Goal: Contribute content: Contribute content

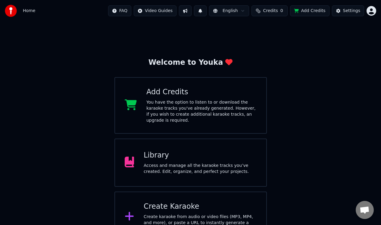
scroll to position [11, 0]
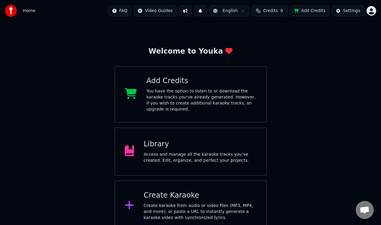
click at [185, 153] on div "Access and manage all the karaoke tracks you’ve created. Edit, organize, and pe…" at bounding box center [200, 157] width 113 height 12
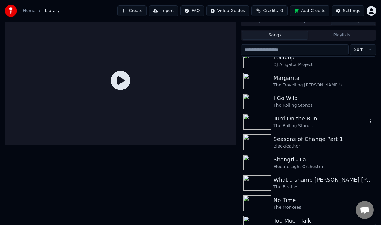
scroll to position [314, 0]
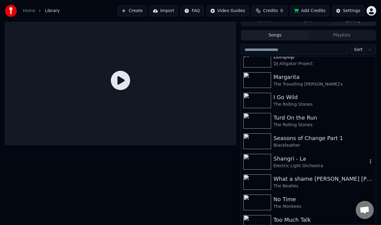
click at [291, 158] on div "Shangri - La" at bounding box center [320, 158] width 94 height 8
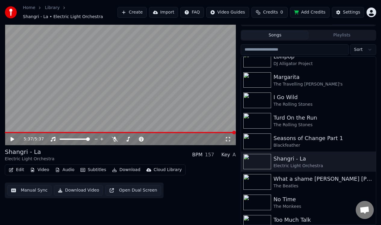
click at [35, 189] on button "Manual Sync" at bounding box center [29, 190] width 44 height 11
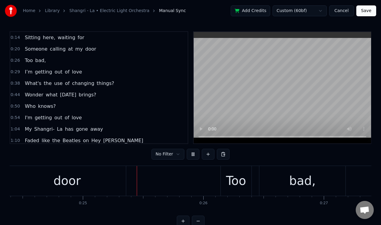
scroll to position [0, 2947]
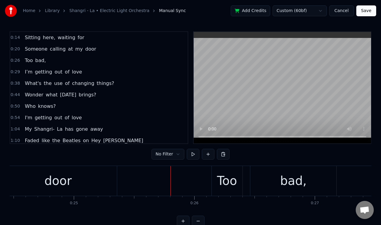
click at [101, 175] on div "door" at bounding box center [58, 181] width 118 height 30
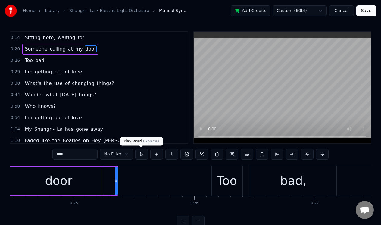
click at [142, 154] on button at bounding box center [141, 154] width 13 height 11
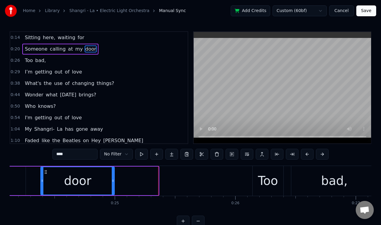
drag, startPoint x: 157, startPoint y: 178, endPoint x: 114, endPoint y: 179, distance: 44.0
click at [114, 179] on icon at bounding box center [113, 180] width 2 height 5
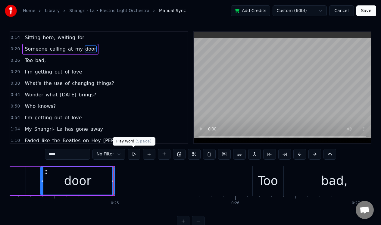
click at [133, 154] on button at bounding box center [134, 154] width 13 height 11
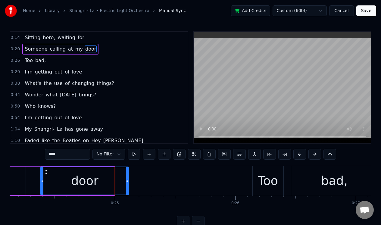
drag, startPoint x: 113, startPoint y: 177, endPoint x: 127, endPoint y: 177, distance: 14.2
click at [127, 177] on div at bounding box center [127, 180] width 2 height 27
click at [131, 152] on button at bounding box center [134, 154] width 13 height 11
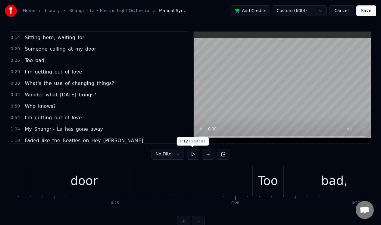
click at [191, 155] on button at bounding box center [193, 154] width 13 height 11
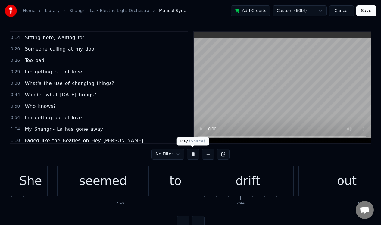
scroll to position [0, 19528]
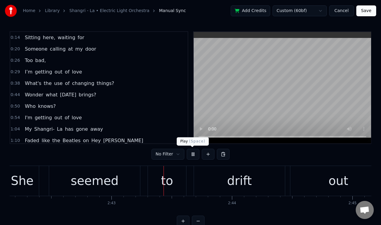
click at [193, 154] on button at bounding box center [193, 154] width 13 height 11
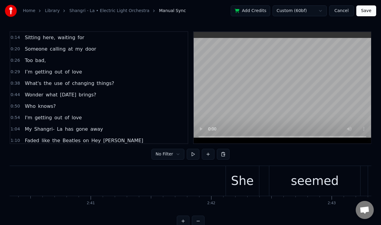
scroll to position [0, 19392]
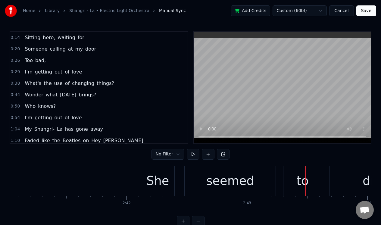
click at [160, 179] on div "She" at bounding box center [157, 181] width 23 height 18
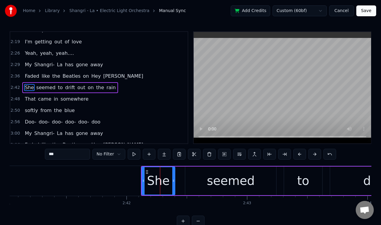
scroll to position [190, 0]
drag, startPoint x: 143, startPoint y: 179, endPoint x: 131, endPoint y: 179, distance: 12.0
click at [131, 179] on icon at bounding box center [131, 180] width 2 height 5
drag, startPoint x: 173, startPoint y: 173, endPoint x: 178, endPoint y: 173, distance: 4.2
click at [178, 173] on div at bounding box center [177, 180] width 2 height 27
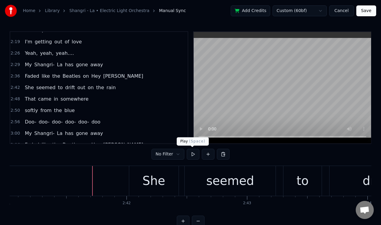
click at [191, 153] on button at bounding box center [193, 154] width 13 height 11
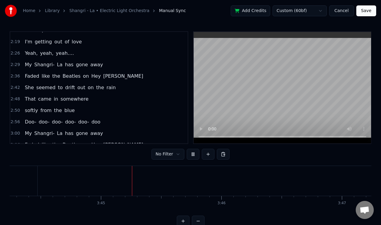
scroll to position [0, 27013]
click at [191, 153] on button at bounding box center [193, 154] width 13 height 11
click at [207, 152] on button at bounding box center [208, 154] width 13 height 11
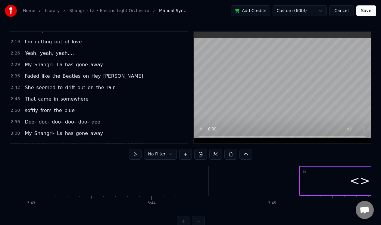
click at [308, 176] on div "<>" at bounding box center [360, 180] width 120 height 29
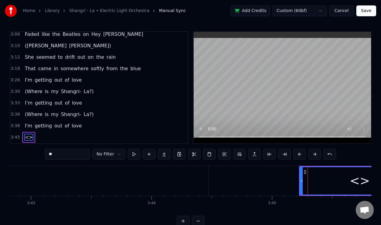
scroll to position [350, 0]
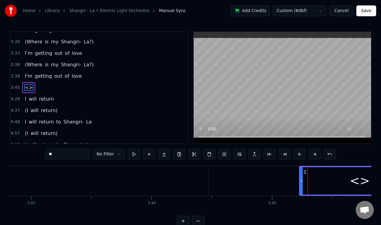
drag, startPoint x: 59, startPoint y: 156, endPoint x: 44, endPoint y: 156, distance: 15.1
click at [44, 156] on div "0:14 Sitting here, waiting for 0:20 Someone calling at my door 0:26 Too bad, 0:…" at bounding box center [191, 128] width 362 height 195
drag, startPoint x: 58, startPoint y: 153, endPoint x: 48, endPoint y: 154, distance: 10.0
click at [48, 154] on input "**" at bounding box center [67, 154] width 45 height 11
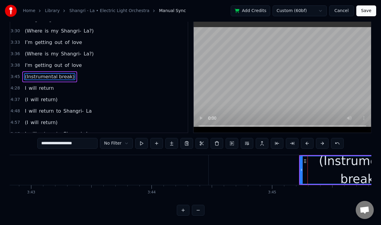
scroll to position [15, 0]
type input "**********"
click at [199, 210] on button at bounding box center [198, 209] width 13 height 11
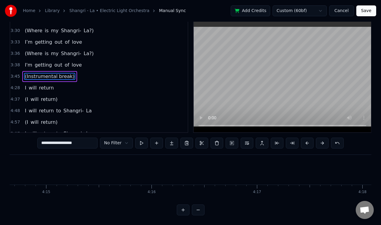
click at [199, 210] on button at bounding box center [198, 209] width 13 height 11
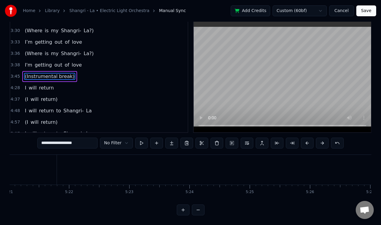
click at [199, 210] on button at bounding box center [198, 209] width 13 height 11
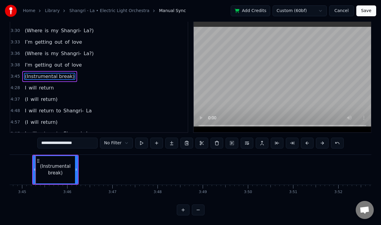
scroll to position [0, 10144]
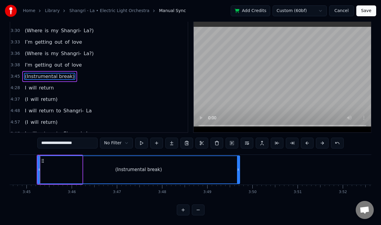
drag, startPoint x: 81, startPoint y: 172, endPoint x: 258, endPoint y: 173, distance: 176.7
click at [239, 173] on div at bounding box center [238, 169] width 2 height 27
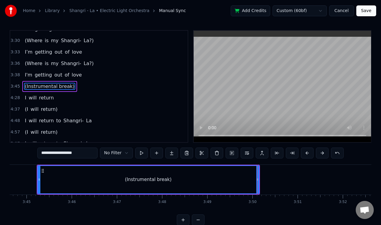
scroll to position [0, 0]
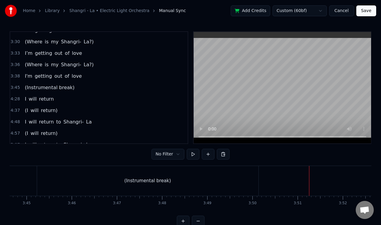
click at [197, 175] on div "(Instrumental break)" at bounding box center [147, 181] width 221 height 30
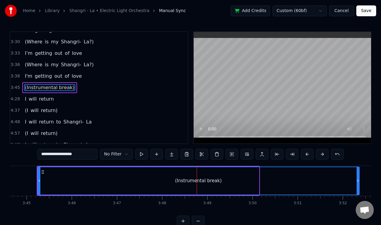
drag, startPoint x: 258, startPoint y: 174, endPoint x: 358, endPoint y: 159, distance: 101.4
click at [358, 159] on div "0:14 Sitting here, waiting for 0:20 Someone calling at my door 0:26 Too bad, 0:…" at bounding box center [191, 128] width 362 height 195
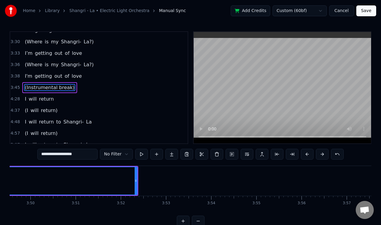
scroll to position [0, 10372]
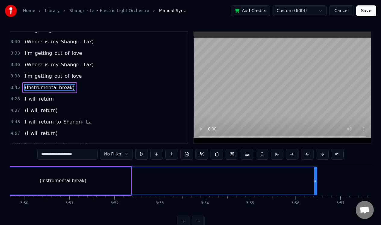
drag, startPoint x: 130, startPoint y: 173, endPoint x: 316, endPoint y: 169, distance: 185.8
click at [316, 169] on div at bounding box center [315, 180] width 2 height 27
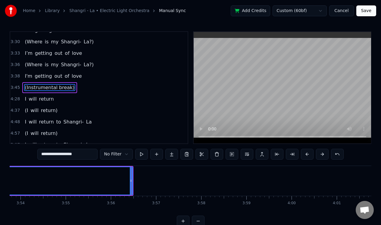
scroll to position [0, 10601]
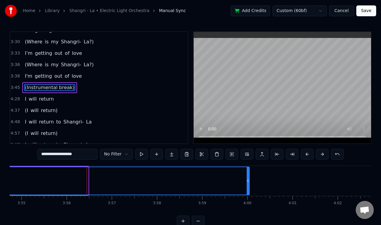
drag, startPoint x: 87, startPoint y: 173, endPoint x: 248, endPoint y: 178, distance: 161.1
click at [248, 178] on div at bounding box center [248, 180] width 2 height 27
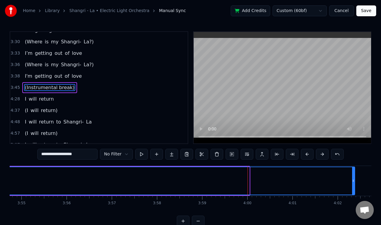
drag, startPoint x: 247, startPoint y: 178, endPoint x: 353, endPoint y: 158, distance: 107.8
click at [353, 159] on div "0:14 Sitting here, waiting for 0:20 Someone calling at my door 0:26 Too bad, 0:…" at bounding box center [191, 128] width 362 height 195
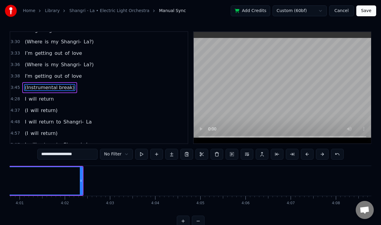
scroll to position [0, 10918]
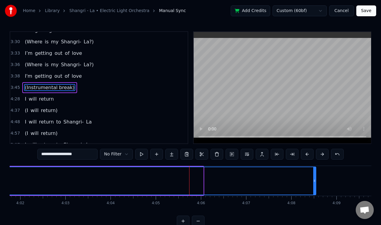
drag, startPoint x: 202, startPoint y: 175, endPoint x: 315, endPoint y: 175, distance: 112.6
click at [315, 175] on div at bounding box center [314, 180] width 2 height 27
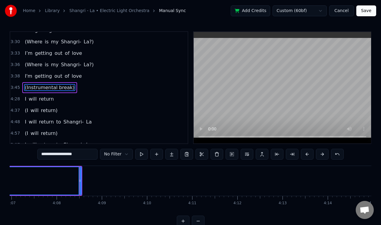
scroll to position [0, 11159]
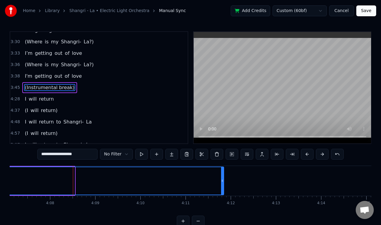
drag, startPoint x: 73, startPoint y: 173, endPoint x: 236, endPoint y: 179, distance: 162.7
click at [223, 179] on div at bounding box center [222, 180] width 2 height 27
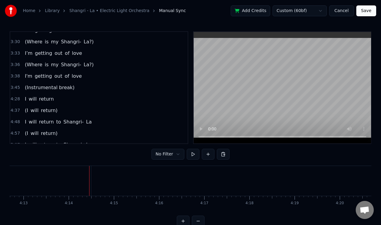
scroll to position [0, 11444]
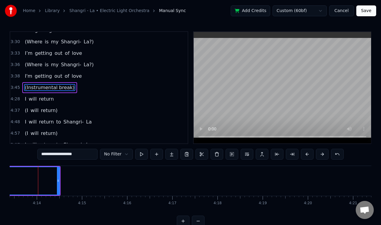
scroll to position [0, 11442]
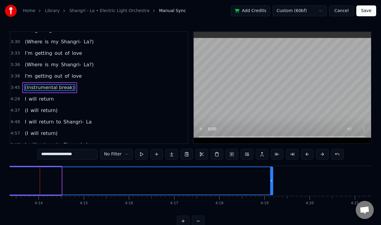
drag, startPoint x: 60, startPoint y: 176, endPoint x: 271, endPoint y: 185, distance: 211.6
click at [271, 185] on div at bounding box center [271, 180] width 2 height 27
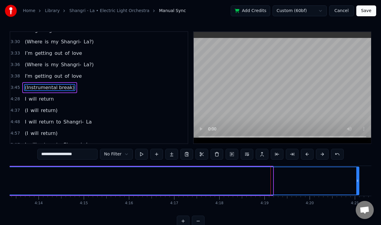
drag, startPoint x: 272, startPoint y: 174, endPoint x: 357, endPoint y: 171, distance: 85.3
click at [358, 171] on div at bounding box center [357, 180] width 2 height 27
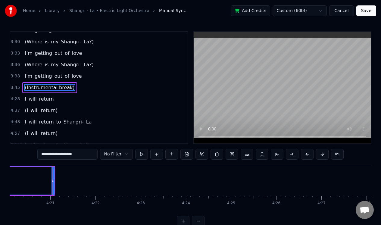
scroll to position [0, 11759]
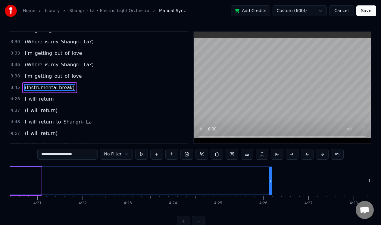
drag, startPoint x: 39, startPoint y: 180, endPoint x: 270, endPoint y: 181, distance: 230.6
click at [270, 181] on icon at bounding box center [270, 180] width 2 height 5
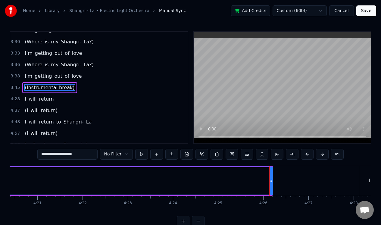
click at [271, 183] on div at bounding box center [271, 180] width 2 height 27
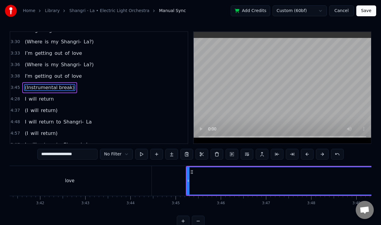
scroll to position [0, 10001]
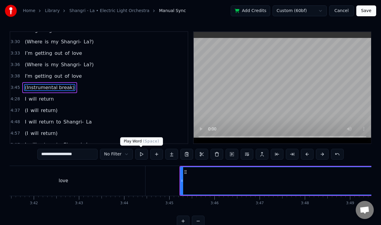
click at [141, 154] on button at bounding box center [141, 154] width 13 height 11
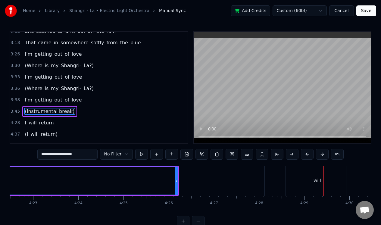
scroll to position [321, 0]
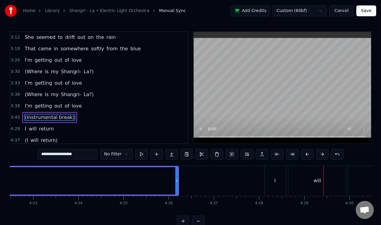
click at [364, 9] on button "Save" at bounding box center [366, 10] width 20 height 11
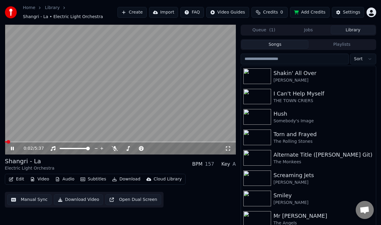
click at [13, 147] on icon at bounding box center [17, 148] width 14 height 5
click at [16, 178] on button "Edit" at bounding box center [16, 179] width 20 height 8
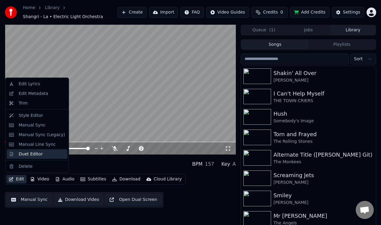
click at [32, 154] on div "Duet Editor" at bounding box center [31, 154] width 24 height 6
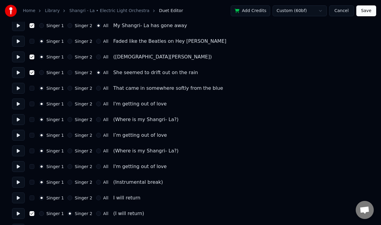
scroll to position [448, 0]
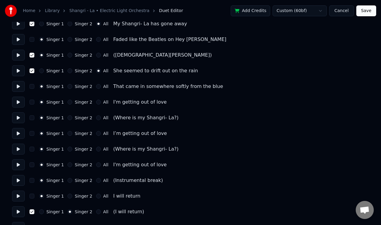
click at [69, 118] on button "Singer 2" at bounding box center [69, 117] width 5 height 5
click at [68, 151] on button "Singer 2" at bounding box center [69, 149] width 5 height 5
click at [19, 118] on button at bounding box center [18, 117] width 13 height 11
click at [18, 149] on button at bounding box center [18, 149] width 13 height 11
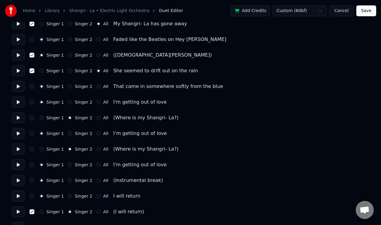
click at [18, 149] on button at bounding box center [18, 149] width 13 height 11
click at [18, 133] on button at bounding box center [18, 133] width 13 height 11
click at [18, 164] on button at bounding box center [18, 164] width 13 height 11
click at [29, 181] on div "Singer 1 Singer 2 All (Instrumental break)" at bounding box center [190, 180] width 357 height 11
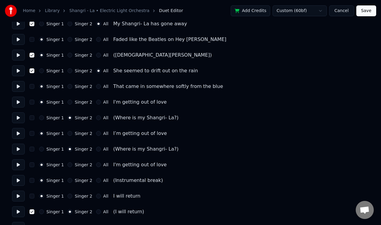
click at [27, 181] on div "Singer 1 Singer 2 All (Instrumental break)" at bounding box center [190, 180] width 357 height 11
click at [27, 180] on div "Singer 1 Singer 2 All (Instrumental break)" at bounding box center [190, 180] width 357 height 11
click at [30, 180] on button "button" at bounding box center [32, 180] width 5 height 5
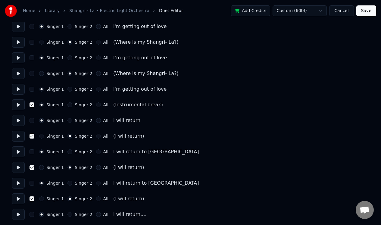
scroll to position [524, 0]
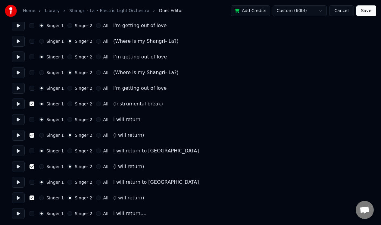
click at [367, 9] on button "Save" at bounding box center [366, 10] width 20 height 11
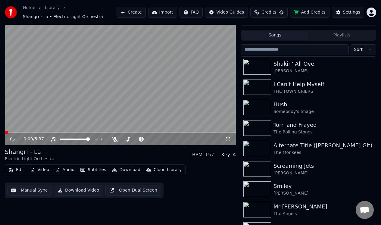
scroll to position [9, 0]
click at [12, 139] on icon at bounding box center [17, 139] width 14 height 5
click at [24, 190] on button "Manual Sync" at bounding box center [29, 190] width 44 height 11
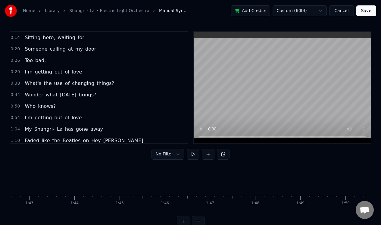
scroll to position [0, 4638]
click at [192, 155] on button at bounding box center [193, 154] width 13 height 11
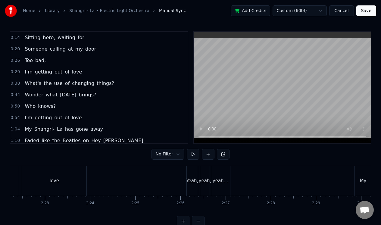
click at [190, 176] on div "Yeah," at bounding box center [192, 181] width 11 height 30
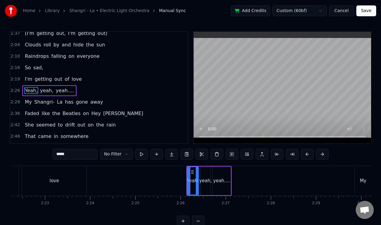
scroll to position [156, 0]
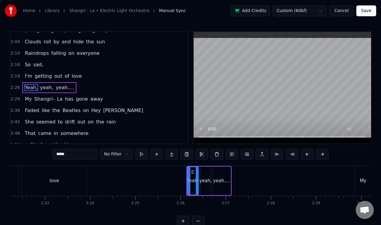
click at [56, 155] on input "*****" at bounding box center [74, 154] width 45 height 11
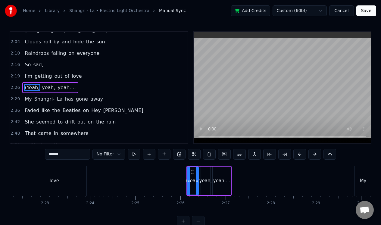
click at [219, 179] on div "yeah…." at bounding box center [221, 180] width 17 height 7
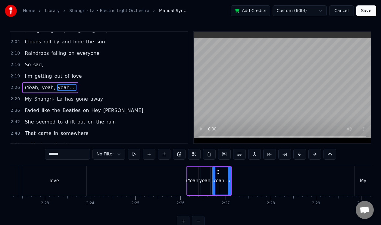
click at [58, 155] on input "******" at bounding box center [67, 154] width 45 height 11
type input "*******"
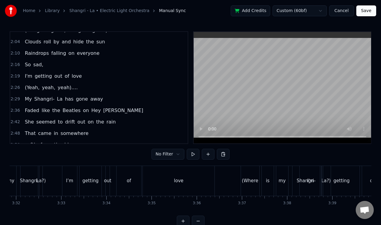
scroll to position [0, 9536]
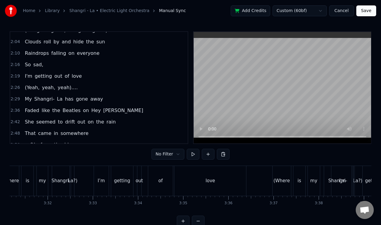
click at [364, 9] on button "Save" at bounding box center [366, 10] width 20 height 11
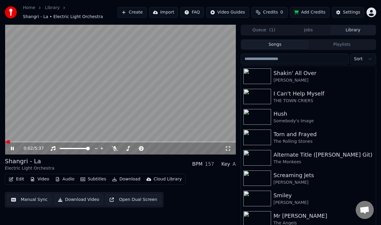
click at [11, 148] on icon at bounding box center [17, 148] width 14 height 5
click at [17, 178] on button "Edit" at bounding box center [16, 179] width 20 height 8
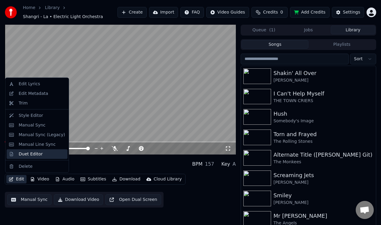
click at [25, 155] on div "Duet Editor" at bounding box center [31, 154] width 24 height 6
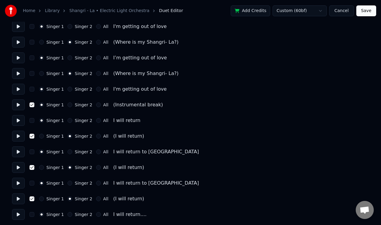
scroll to position [524, 0]
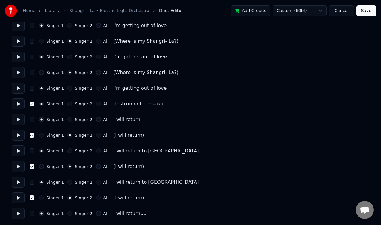
click at [336, 11] on button "Cancel" at bounding box center [341, 10] width 24 height 11
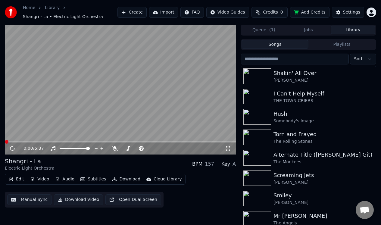
click at [28, 198] on button "Manual Sync" at bounding box center [29, 199] width 44 height 11
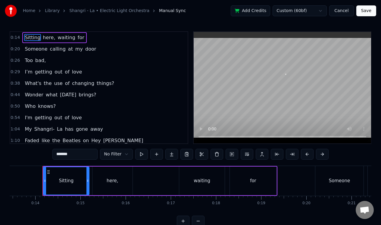
scroll to position [0, 609]
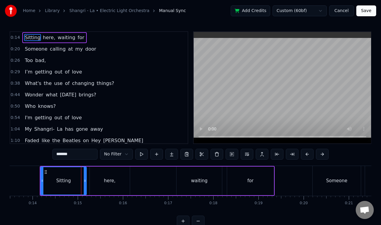
click at [342, 11] on button "Cancel" at bounding box center [341, 10] width 24 height 11
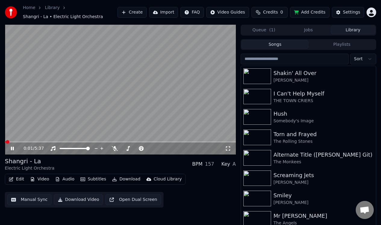
click at [12, 148] on icon at bounding box center [17, 148] width 14 height 5
click at [18, 179] on button "Edit" at bounding box center [16, 179] width 20 height 8
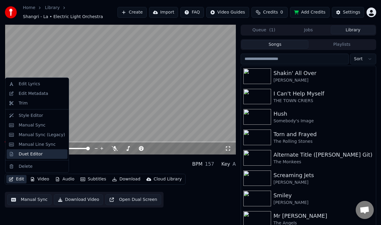
click at [30, 156] on div "Duet Editor" at bounding box center [31, 154] width 24 height 6
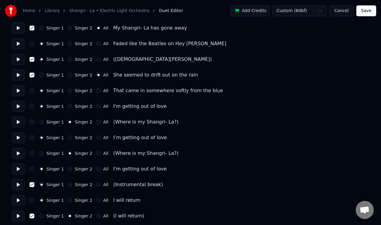
scroll to position [444, 0]
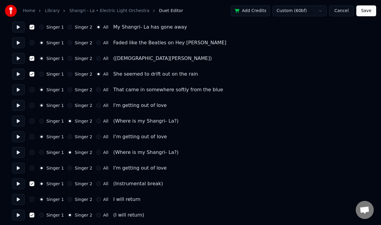
click at [342, 11] on button "Cancel" at bounding box center [341, 10] width 24 height 11
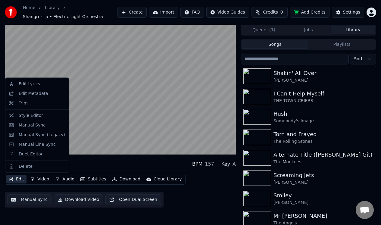
click at [20, 178] on button "Edit" at bounding box center [16, 179] width 20 height 8
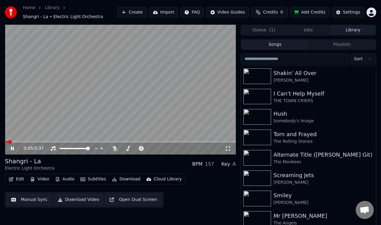
click at [30, 150] on span "0:05" at bounding box center [27, 148] width 9 height 6
click at [12, 147] on icon at bounding box center [17, 148] width 14 height 5
click at [38, 199] on button "Manual Sync" at bounding box center [29, 199] width 44 height 11
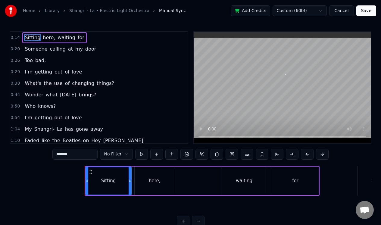
scroll to position [0, 609]
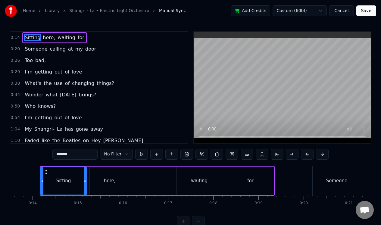
click at [126, 155] on html "Home Library [GEOGRAPHIC_DATA] • Electric Light Orchestra Manual Sync Add Credi…" at bounding box center [190, 118] width 381 height 236
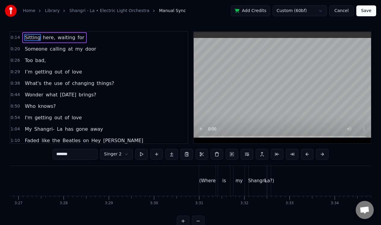
scroll to position [0, 9365]
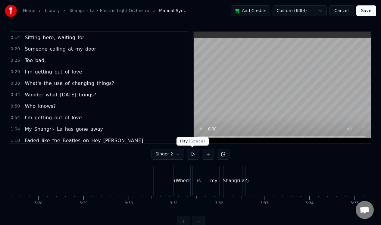
click at [193, 154] on button at bounding box center [193, 154] width 13 height 11
click at [229, 181] on div "Shangri-" at bounding box center [232, 180] width 19 height 7
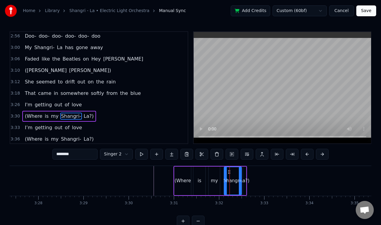
scroll to position [305, 0]
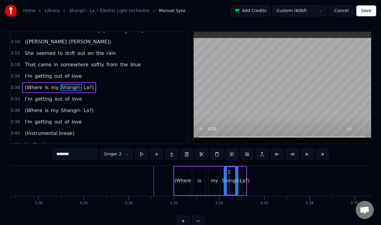
drag, startPoint x: 240, startPoint y: 177, endPoint x: 236, endPoint y: 183, distance: 7.0
click at [236, 183] on div at bounding box center [236, 180] width 2 height 27
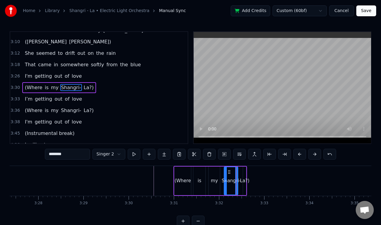
click at [241, 174] on div "(Where is my Shangri- La?)" at bounding box center [209, 181] width 73 height 30
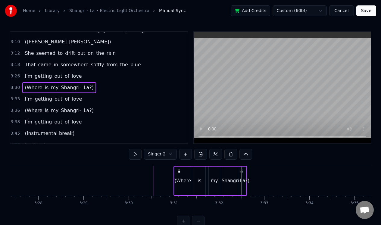
click at [244, 174] on div "La?)" at bounding box center [244, 180] width 3 height 29
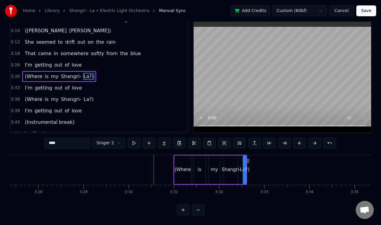
scroll to position [15, 0]
click at [183, 210] on button at bounding box center [183, 209] width 13 height 11
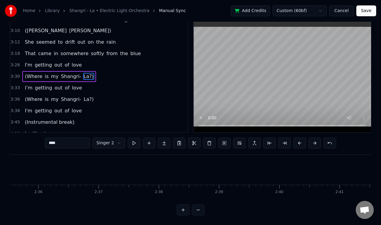
click at [183, 210] on button at bounding box center [183, 209] width 13 height 11
click at [182, 210] on button at bounding box center [183, 209] width 13 height 11
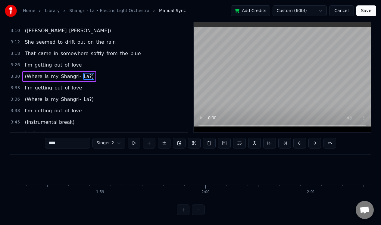
click at [182, 210] on button at bounding box center [183, 209] width 13 height 11
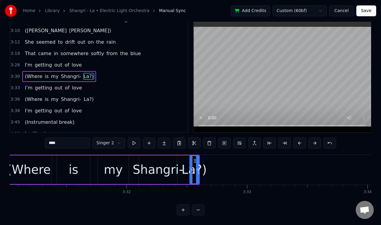
scroll to position [0, 25396]
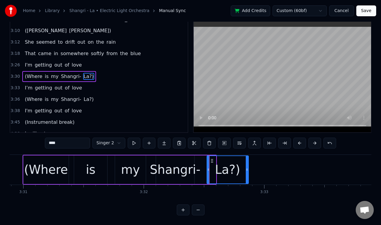
drag, startPoint x: 214, startPoint y: 158, endPoint x: 247, endPoint y: 155, distance: 32.6
click at [247, 157] on div at bounding box center [247, 169] width 2 height 27
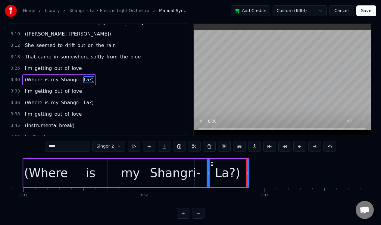
scroll to position [0, 0]
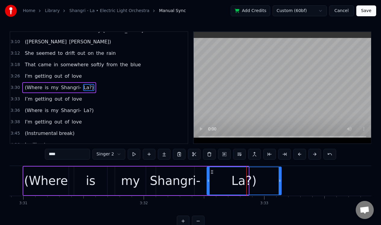
drag, startPoint x: 246, startPoint y: 173, endPoint x: 279, endPoint y: 171, distance: 32.9
click at [279, 171] on div at bounding box center [279, 180] width 2 height 27
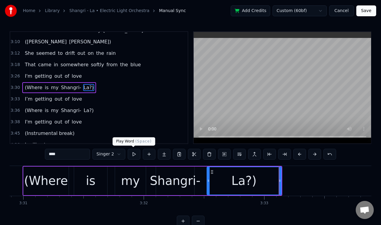
click at [134, 153] on button at bounding box center [134, 154] width 13 height 11
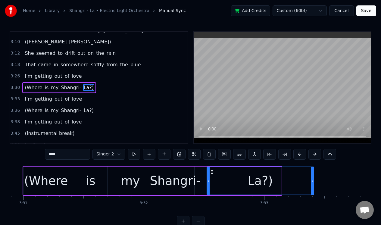
drag, startPoint x: 279, startPoint y: 189, endPoint x: 311, endPoint y: 184, distance: 32.3
click at [312, 185] on div at bounding box center [312, 180] width 2 height 27
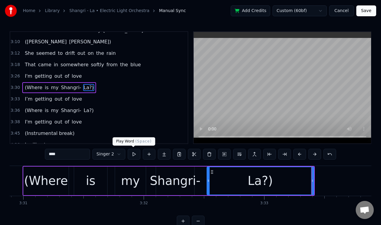
click at [134, 154] on button at bounding box center [134, 154] width 13 height 11
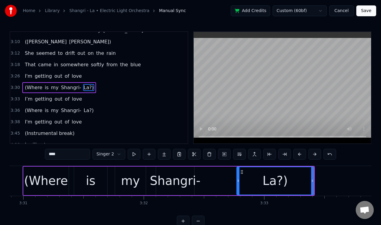
drag, startPoint x: 207, startPoint y: 177, endPoint x: 237, endPoint y: 175, distance: 29.9
click at [237, 176] on div at bounding box center [238, 180] width 2 height 27
click at [185, 173] on div "Shangri-" at bounding box center [175, 181] width 51 height 18
type input "********"
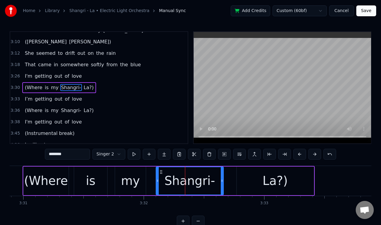
drag, startPoint x: 193, startPoint y: 174, endPoint x: 222, endPoint y: 174, distance: 29.2
click at [222, 174] on div at bounding box center [222, 180] width 2 height 27
drag, startPoint x: 222, startPoint y: 173, endPoint x: 234, endPoint y: 171, distance: 11.8
click at [234, 172] on div at bounding box center [235, 180] width 2 height 27
click at [107, 88] on div "3:30 (Where is my Shangri- La?)" at bounding box center [98, 87] width 177 height 11
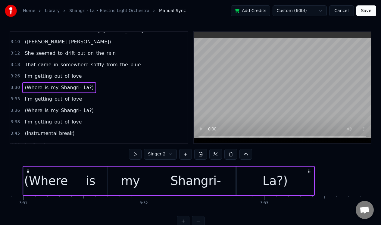
scroll to position [0, 25379]
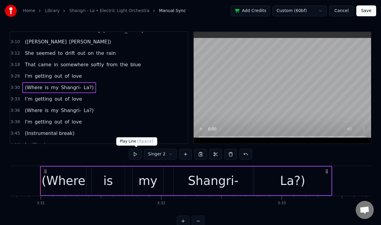
click at [136, 154] on button at bounding box center [135, 154] width 13 height 11
click at [135, 153] on button at bounding box center [135, 154] width 13 height 11
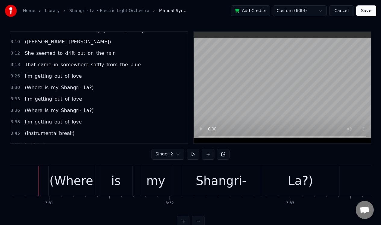
scroll to position [0, 25369]
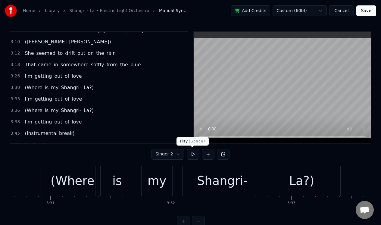
click at [191, 154] on button at bounding box center [193, 154] width 13 height 11
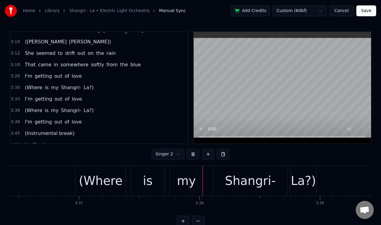
scroll to position [0, 26076]
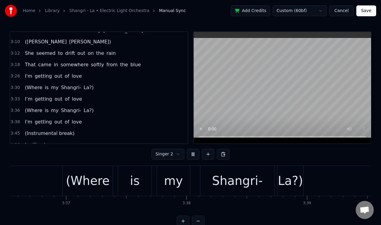
click at [191, 154] on button at bounding box center [193, 154] width 13 height 11
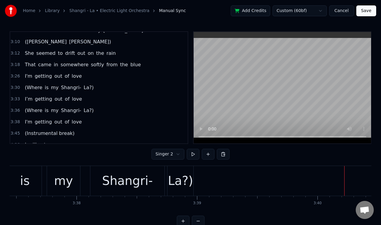
scroll to position [0, 26203]
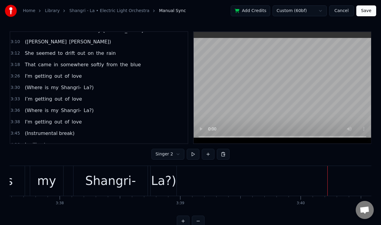
click at [164, 177] on div "La?)" at bounding box center [163, 181] width 25 height 18
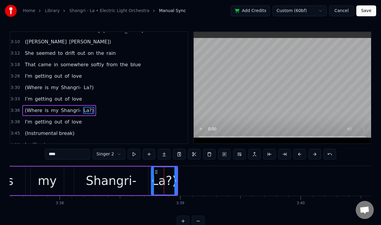
scroll to position [328, 0]
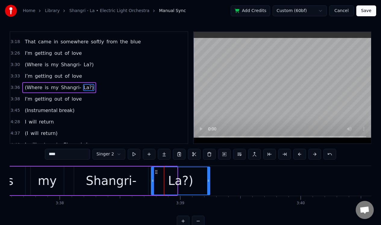
drag, startPoint x: 176, startPoint y: 175, endPoint x: 208, endPoint y: 176, distance: 32.2
click at [208, 177] on div at bounding box center [208, 180] width 2 height 27
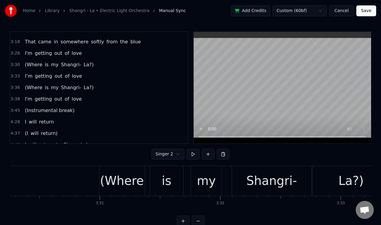
scroll to position [0, 25337]
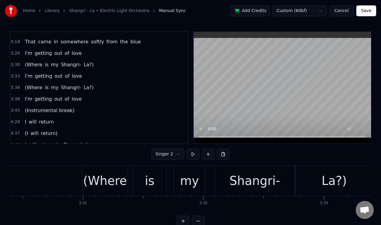
click at [363, 9] on button "Save" at bounding box center [366, 10] width 20 height 11
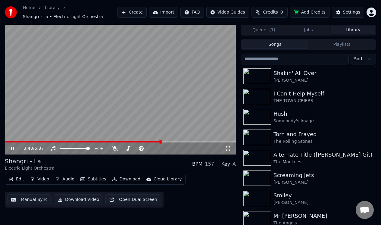
click at [13, 148] on icon at bounding box center [12, 149] width 3 height 4
click at [20, 179] on button "Edit" at bounding box center [16, 179] width 20 height 8
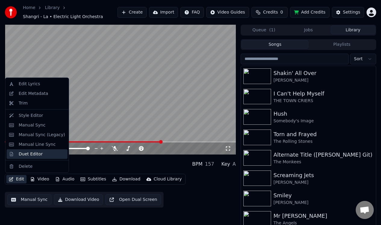
click at [30, 156] on div "Duet Editor" at bounding box center [31, 154] width 24 height 6
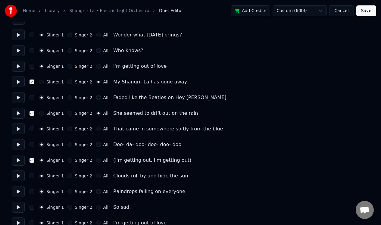
scroll to position [124, 0]
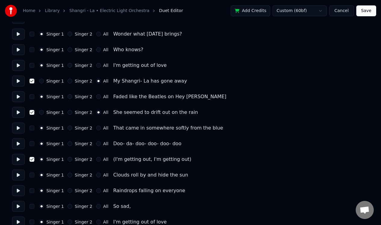
click at [69, 159] on button "Singer 2" at bounding box center [69, 159] width 5 height 5
click at [18, 159] on button at bounding box center [18, 159] width 13 height 11
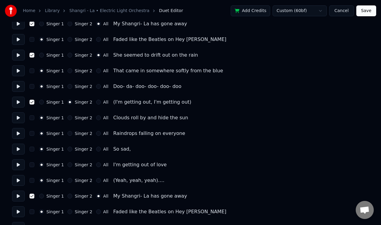
scroll to position [183, 0]
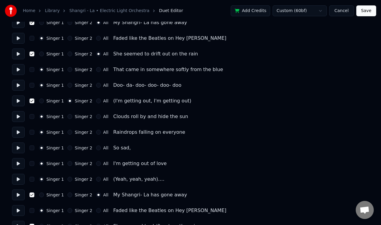
click at [96, 179] on button "All" at bounding box center [98, 179] width 5 height 5
click at [18, 179] on button at bounding box center [18, 179] width 13 height 11
click at [18, 178] on button at bounding box center [18, 179] width 13 height 11
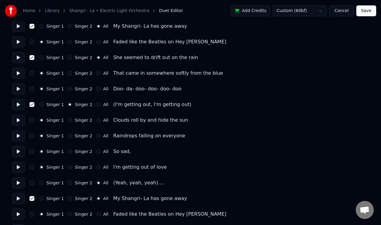
scroll to position [179, 0]
click at [365, 11] on button "Save" at bounding box center [366, 10] width 20 height 11
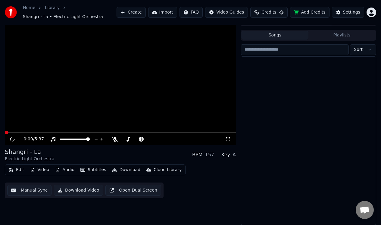
scroll to position [9, 0]
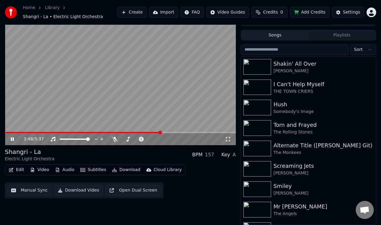
click at [11, 137] on icon at bounding box center [12, 139] width 3 height 4
click at [19, 169] on button "Edit" at bounding box center [16, 170] width 20 height 8
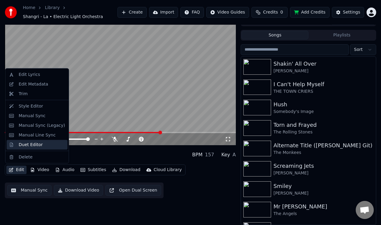
click at [27, 146] on div "Duet Editor" at bounding box center [31, 145] width 24 height 6
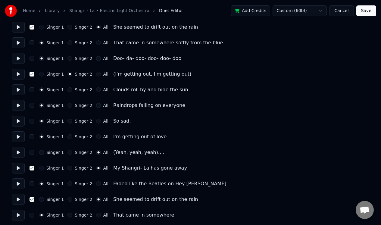
scroll to position [211, 0]
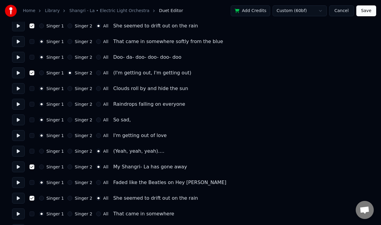
click at [67, 150] on button "Singer 2" at bounding box center [69, 151] width 5 height 5
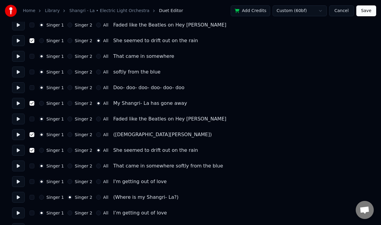
scroll to position [369, 0]
click at [365, 12] on button "Save" at bounding box center [366, 10] width 20 height 11
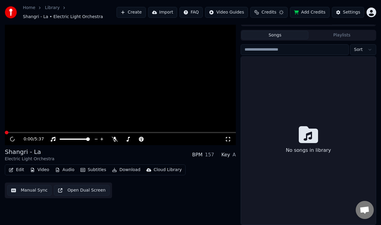
scroll to position [9, 0]
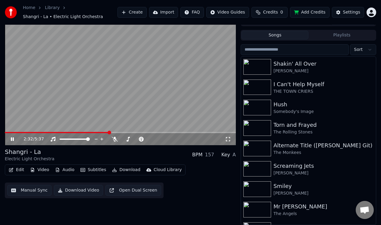
click at [12, 139] on icon at bounding box center [17, 139] width 14 height 5
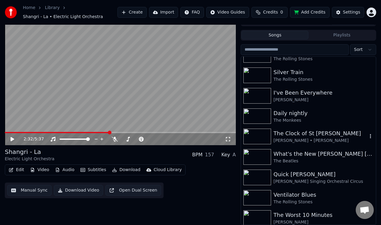
scroll to position [650, 0]
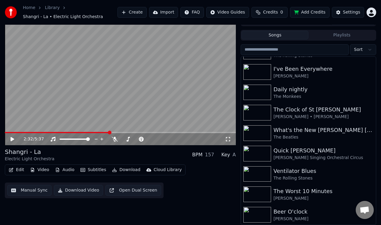
click at [288, 211] on div "Beer O'clock" at bounding box center [320, 211] width 94 height 8
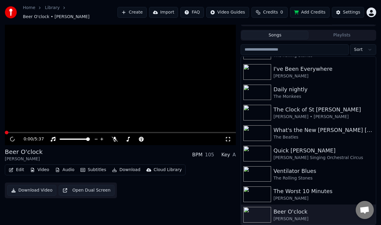
scroll to position [6, 0]
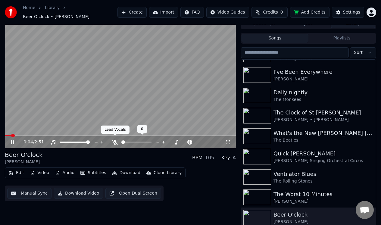
click at [115, 140] on icon at bounding box center [115, 142] width 6 height 5
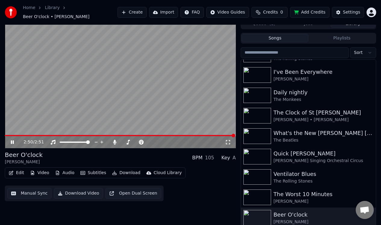
click at [11, 140] on icon at bounding box center [12, 142] width 3 height 4
click at [285, 190] on div "The Worst 10 Minutes" at bounding box center [320, 194] width 94 height 8
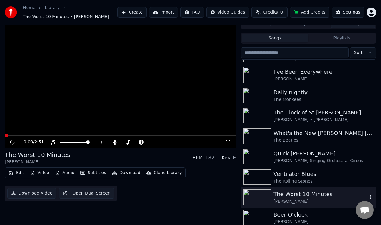
scroll to position [9, 0]
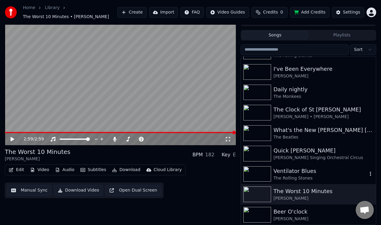
click at [290, 171] on div "Ventilator Blues" at bounding box center [320, 171] width 94 height 8
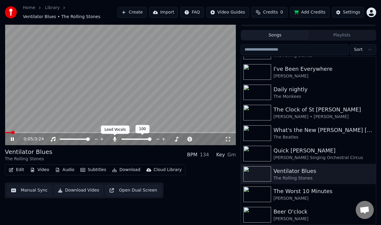
click at [114, 138] on icon at bounding box center [114, 139] width 3 height 5
